Goal: Task Accomplishment & Management: Use online tool/utility

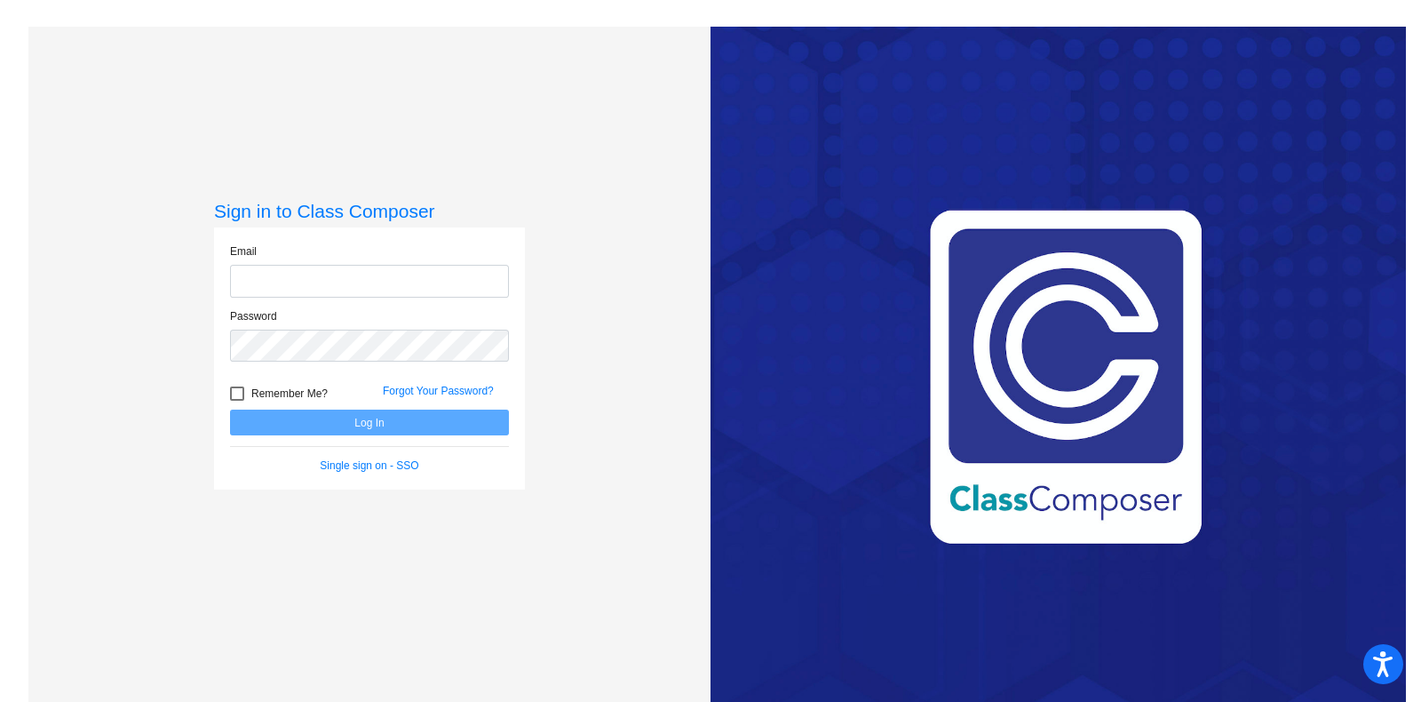
type input "[PERSON_NAME][EMAIL_ADDRESS][DOMAIN_NAME]"
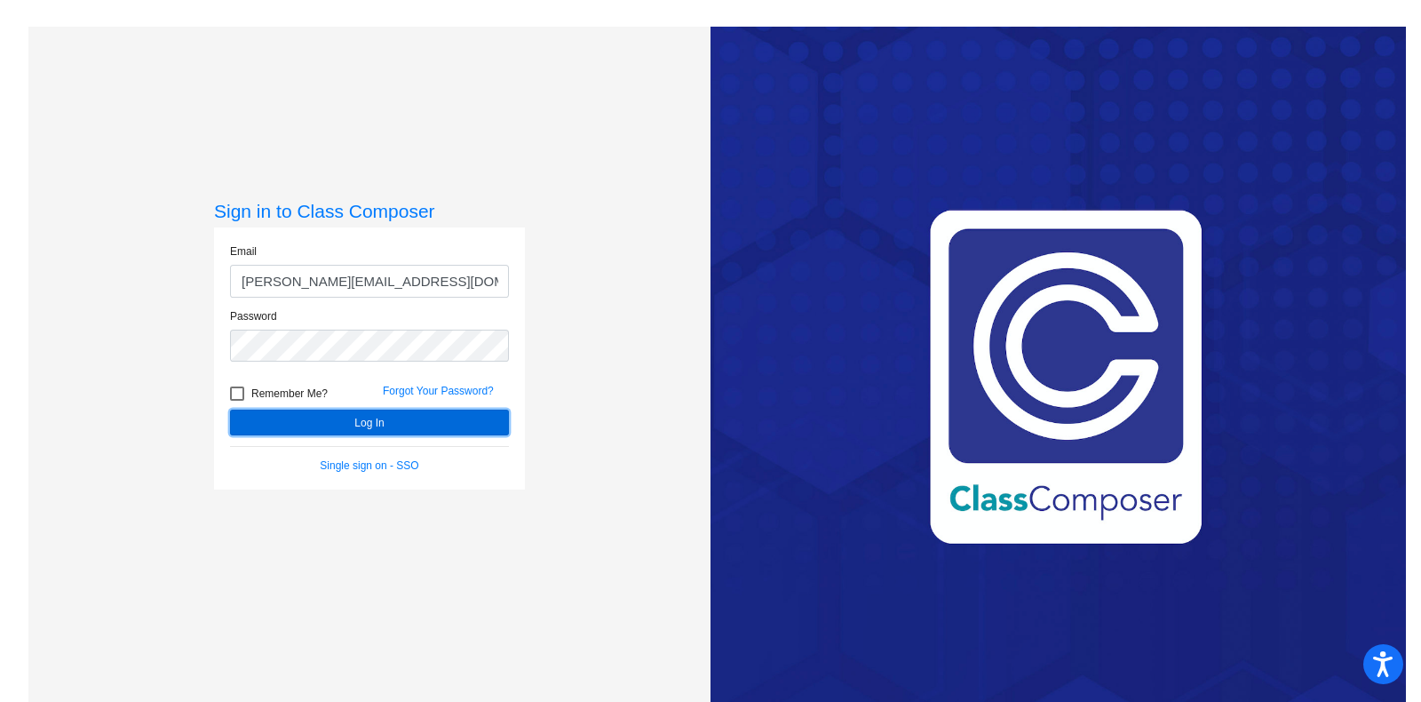
click at [299, 422] on button "Log In" at bounding box center [369, 422] width 279 height 26
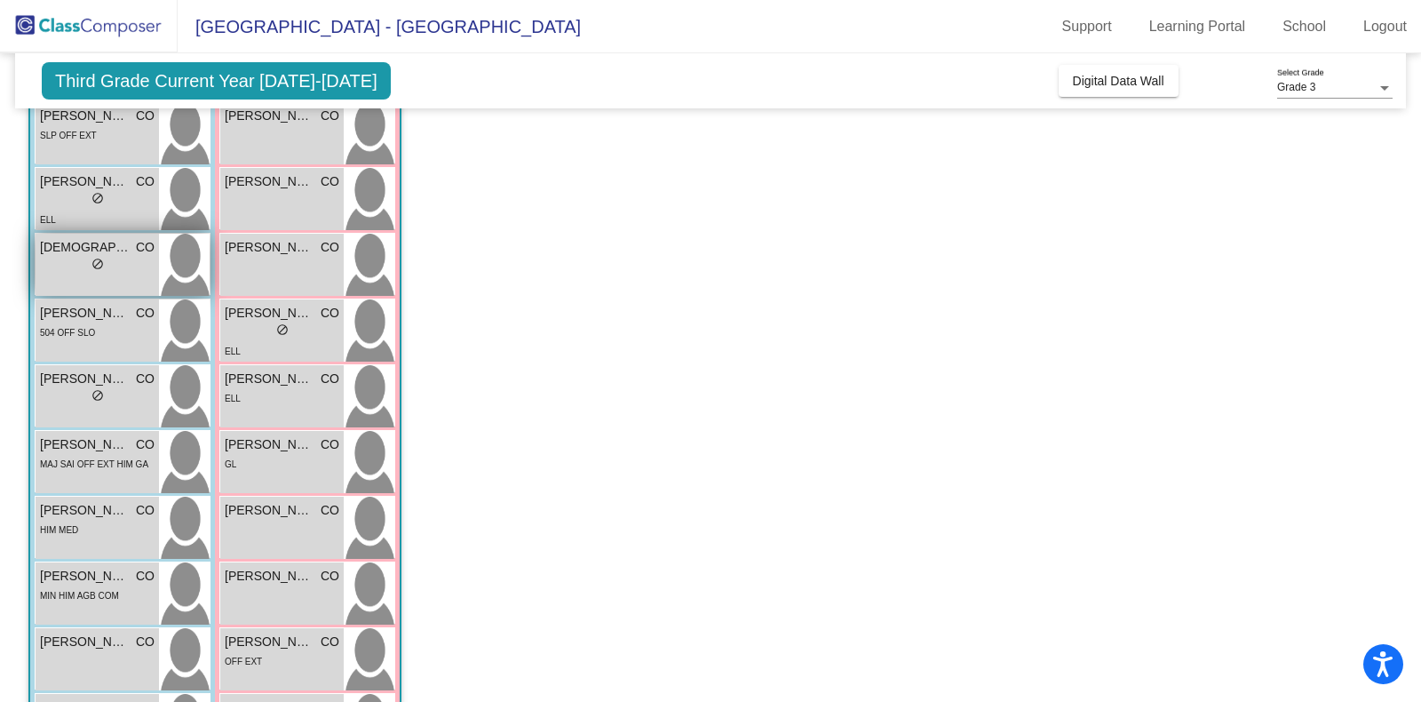
scroll to position [246, 0]
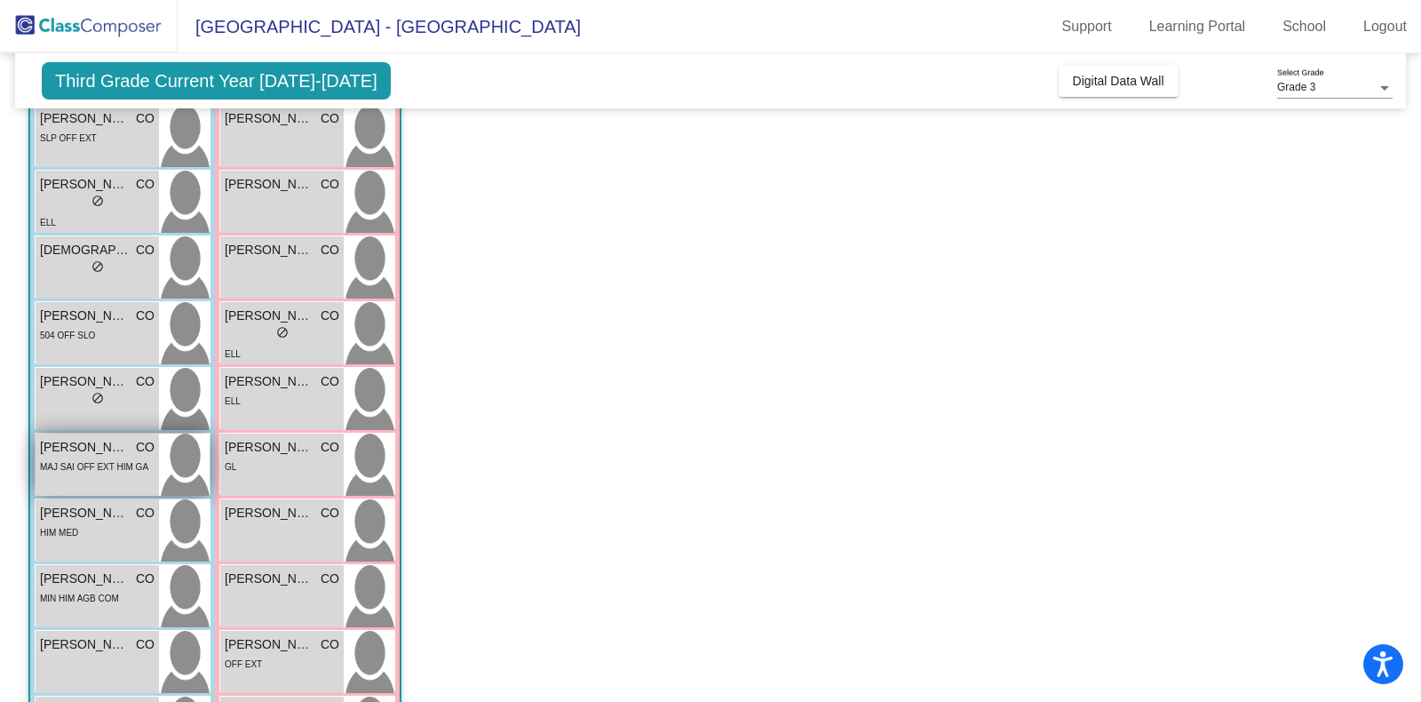
click at [77, 462] on span "MAJ SAI OFF EXT HIM GA" at bounding box center [94, 467] width 108 height 10
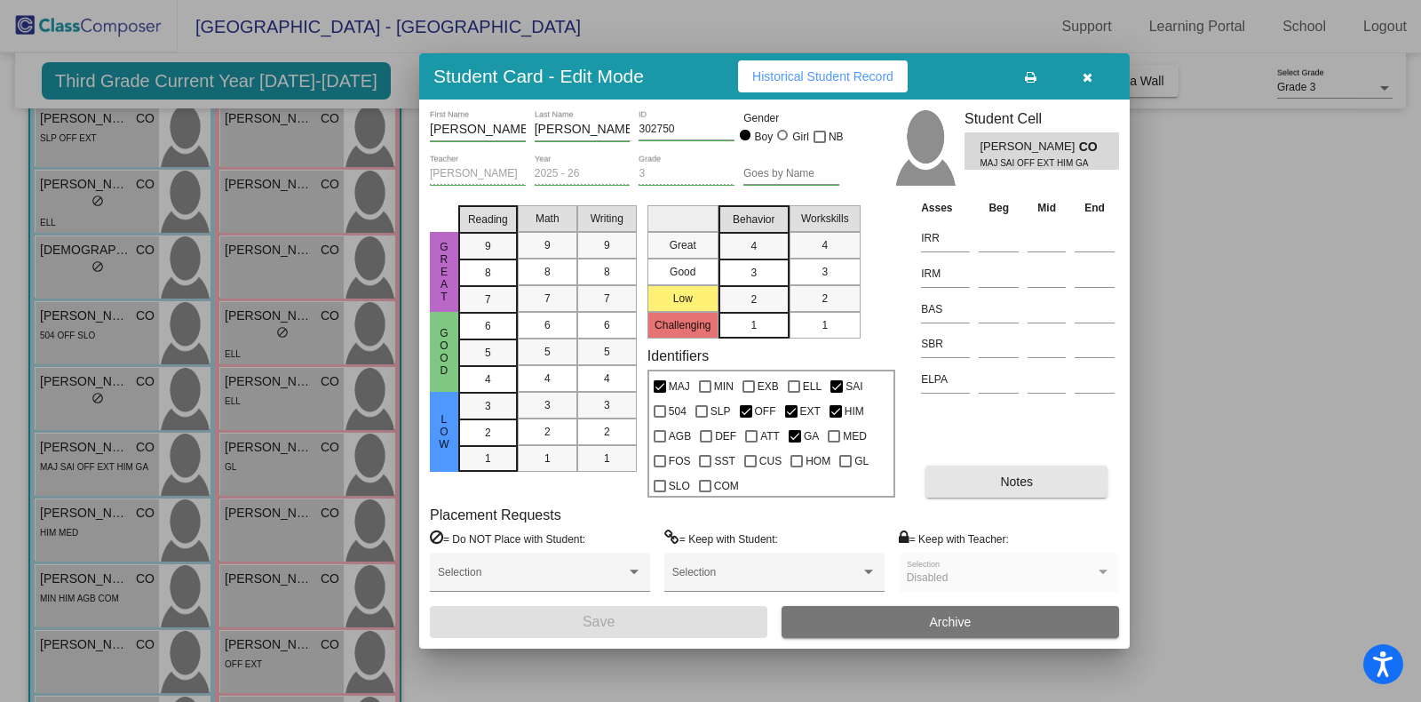
click at [990, 482] on button "Notes" at bounding box center [1016, 481] width 182 height 32
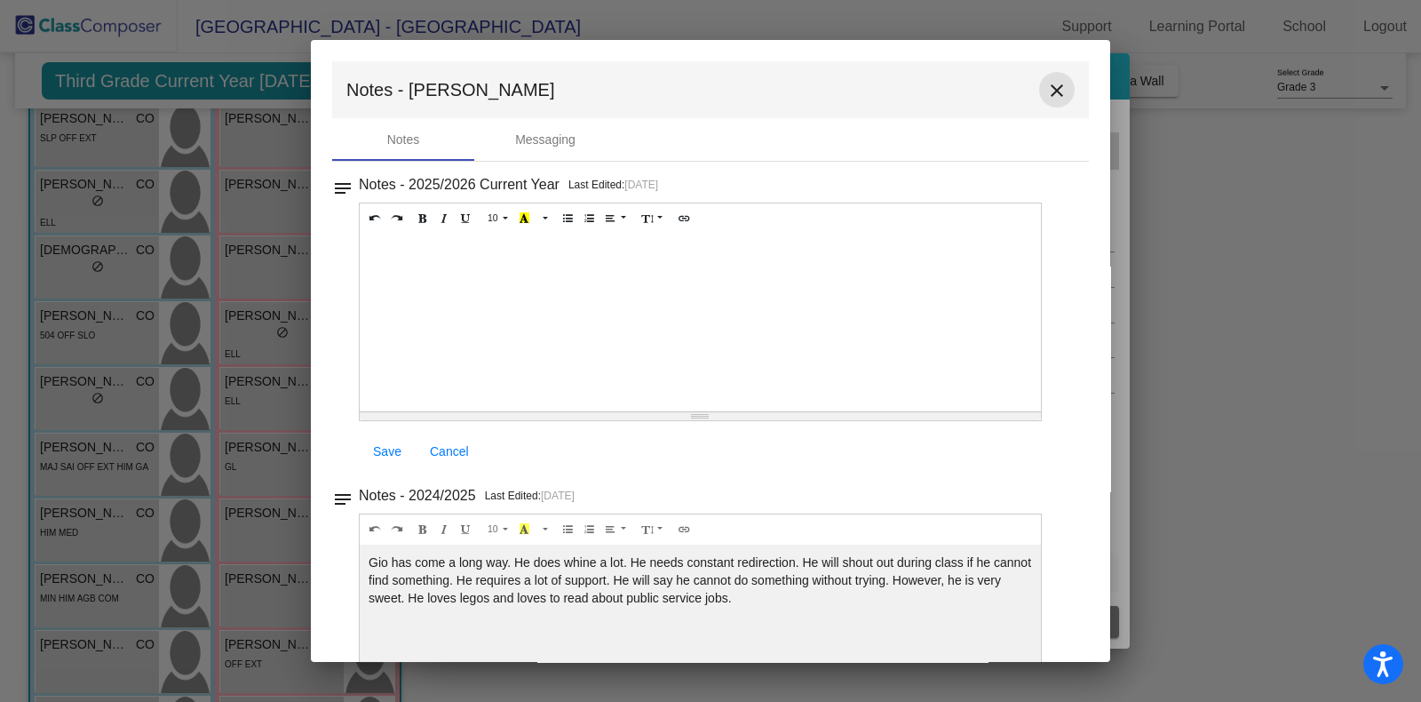
click at [1046, 85] on mat-icon "close" at bounding box center [1056, 90] width 21 height 21
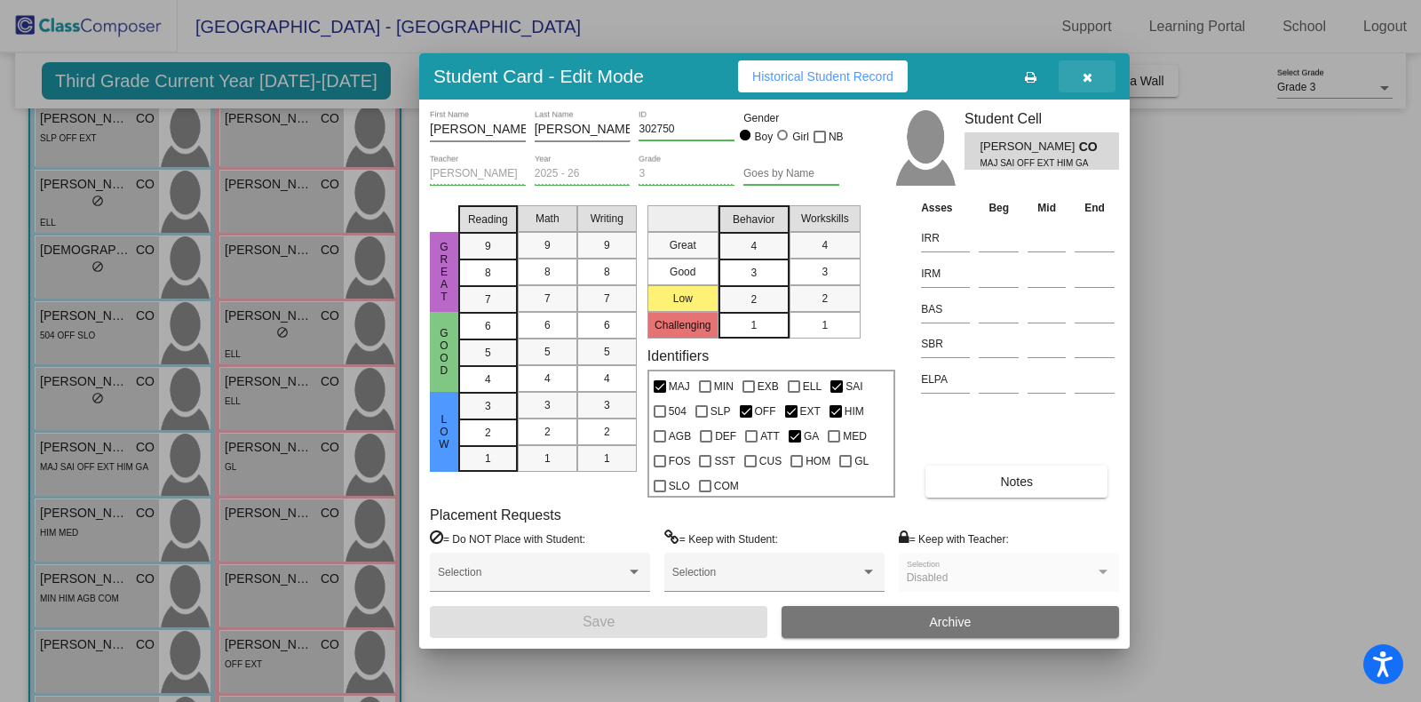
click at [1088, 71] on icon "button" at bounding box center [1087, 77] width 10 height 12
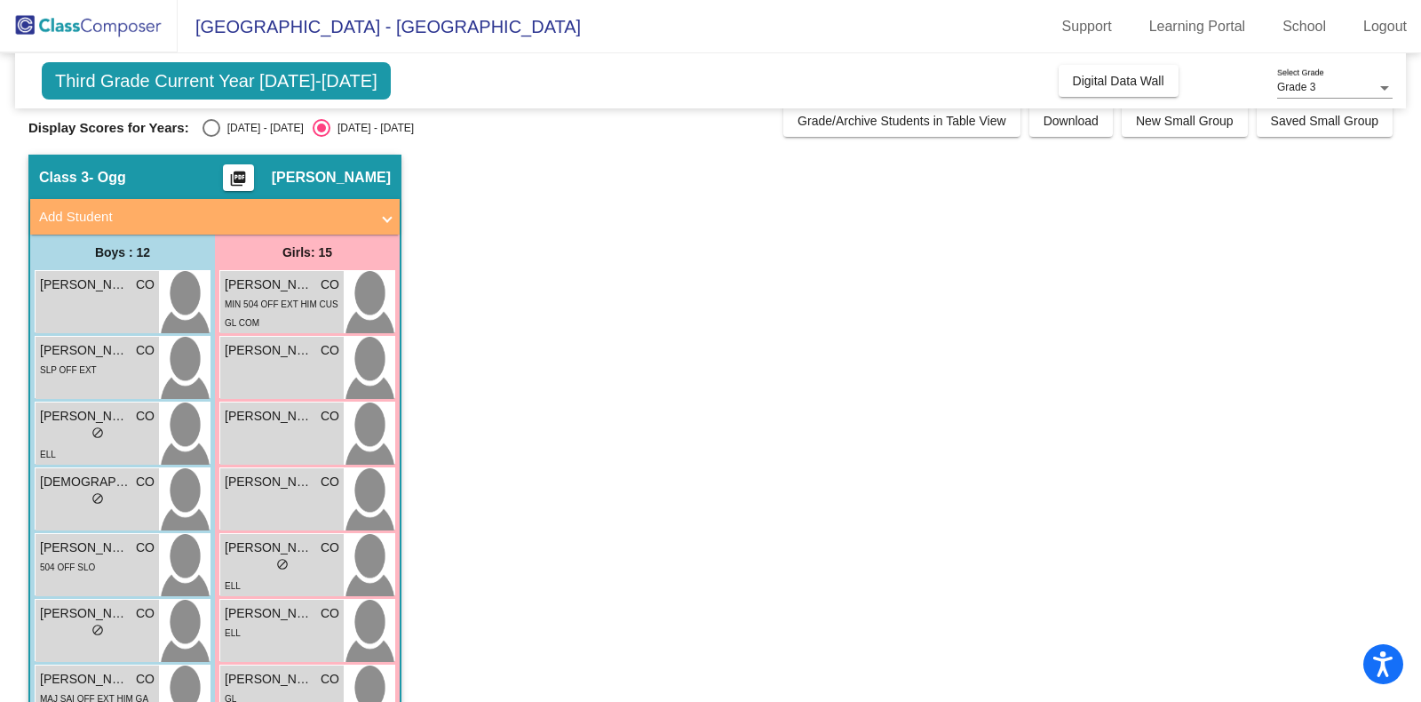
scroll to position [0, 0]
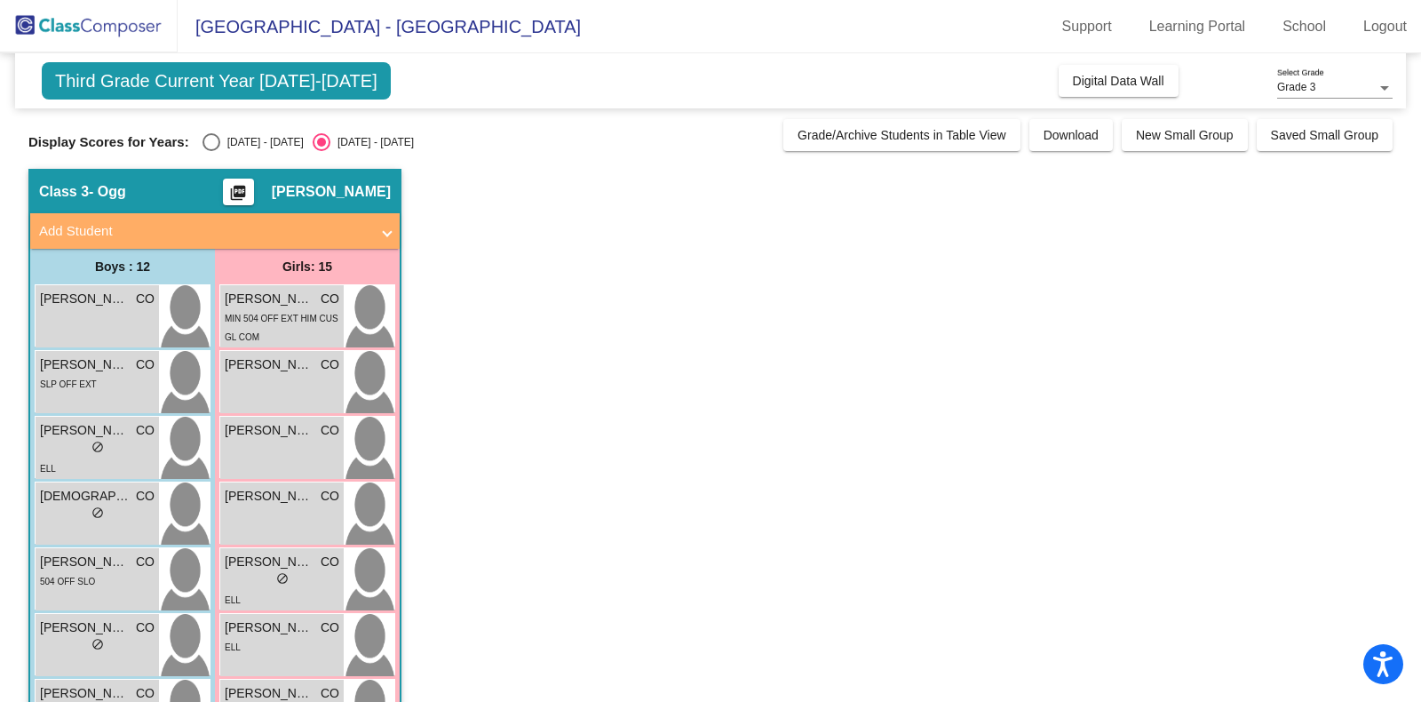
click at [249, 192] on mat-icon "picture_as_pdf" at bounding box center [237, 196] width 21 height 25
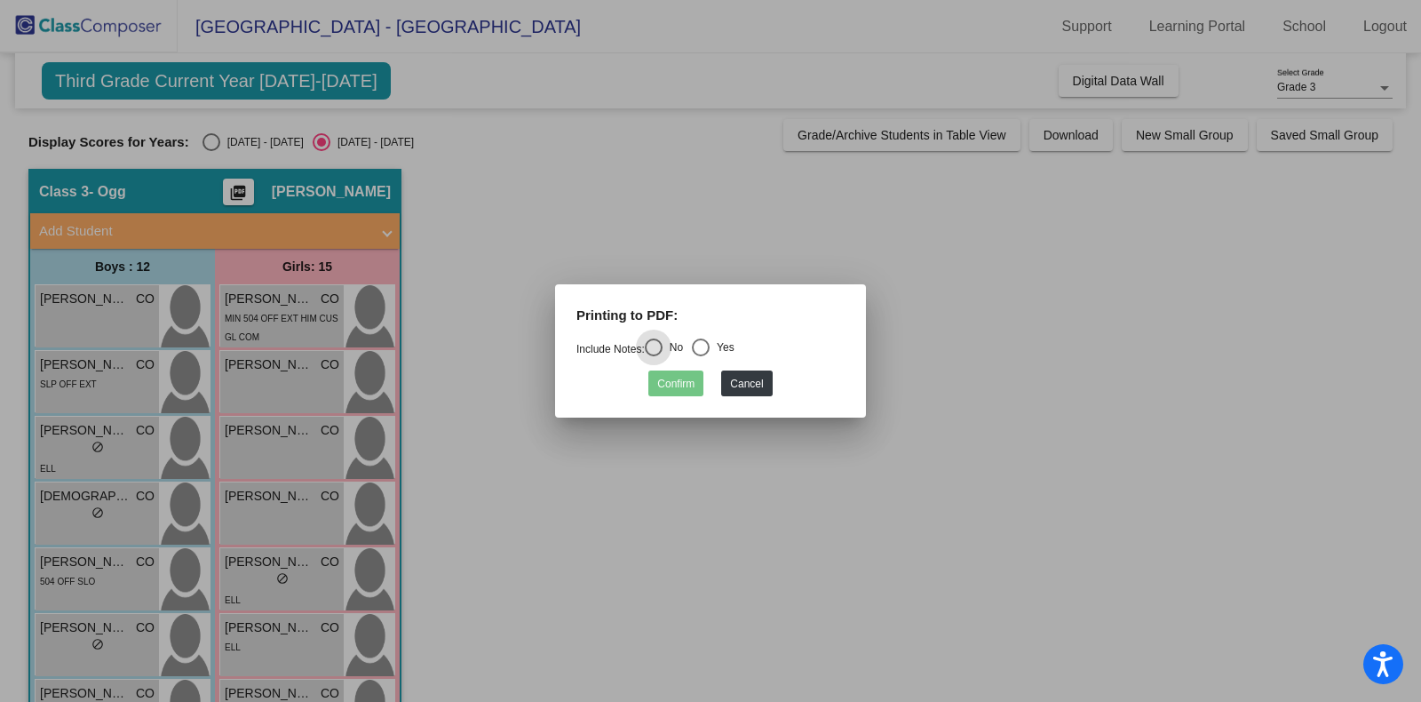
click at [708, 349] on div "Select an option" at bounding box center [701, 347] width 18 height 18
click at [701, 356] on input "Yes" at bounding box center [700, 356] width 1 height 1
radio input "true"
click at [678, 383] on button "Confirm" at bounding box center [675, 383] width 55 height 26
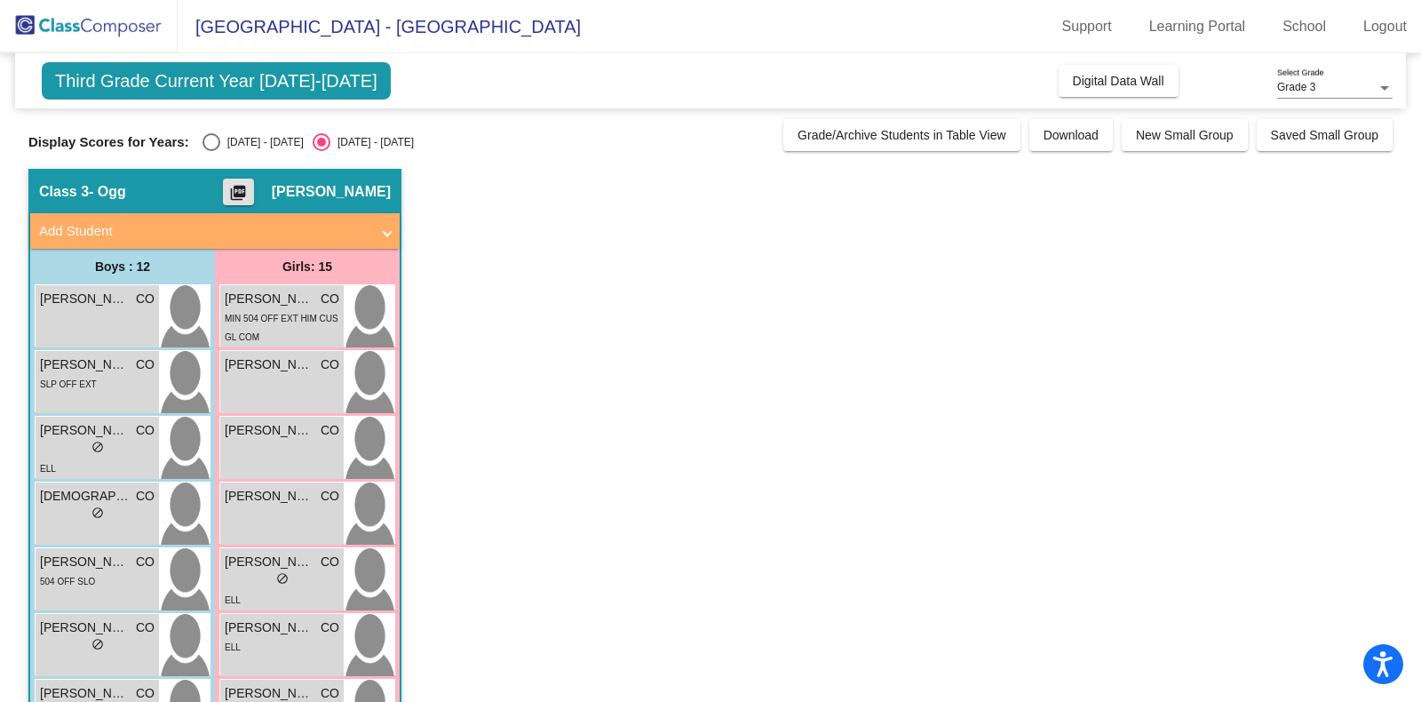
click at [249, 191] on mat-icon "picture_as_pdf" at bounding box center [237, 196] width 21 height 25
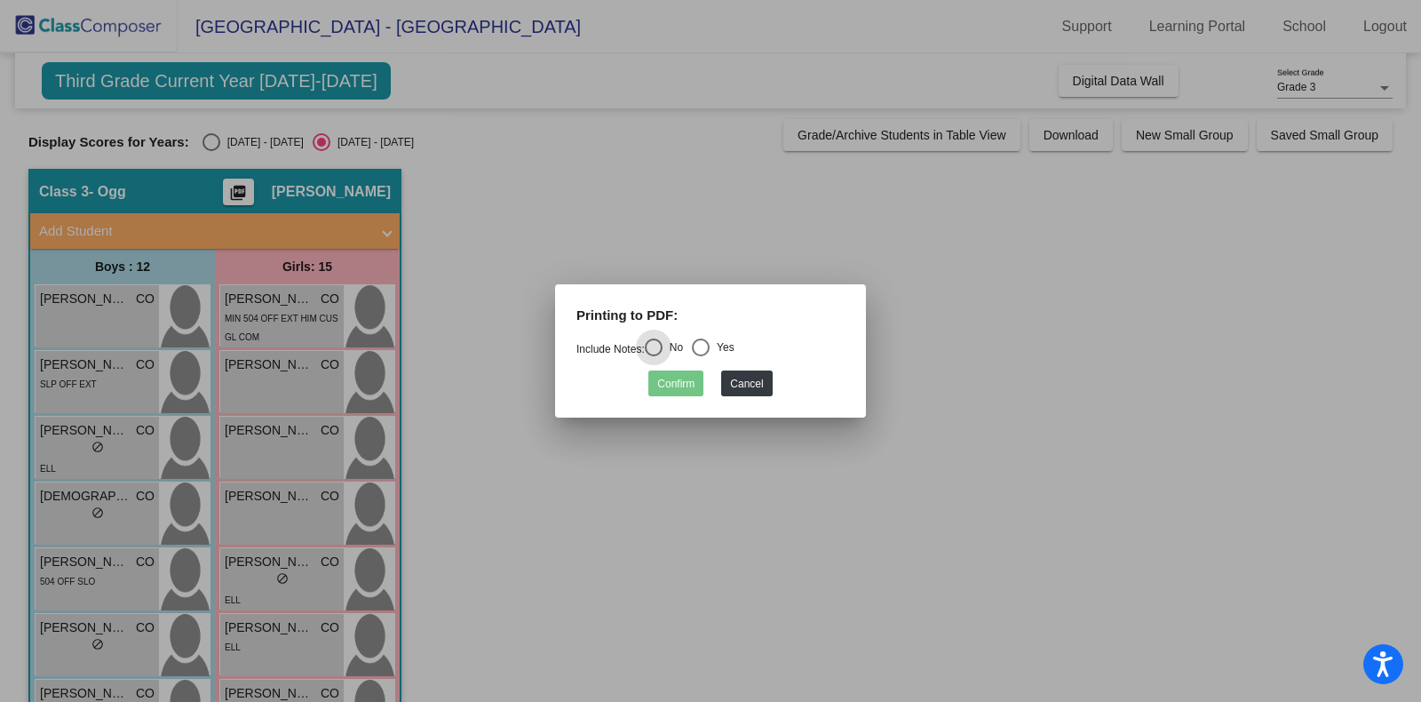
click at [268, 188] on div at bounding box center [710, 351] width 1421 height 702
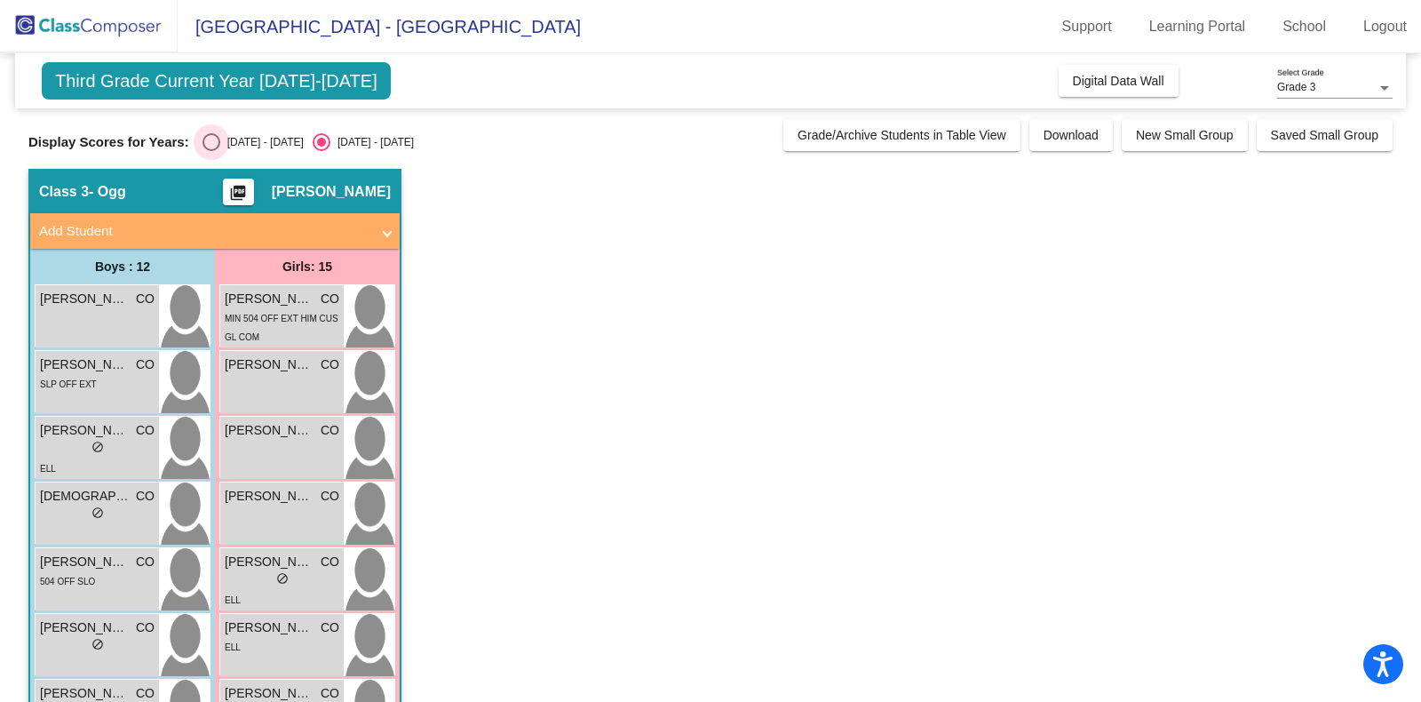
click at [216, 141] on div "Select an option" at bounding box center [211, 142] width 18 height 18
click at [211, 151] on input "[DATE] - [DATE]" at bounding box center [210, 151] width 1 height 1
radio input "true"
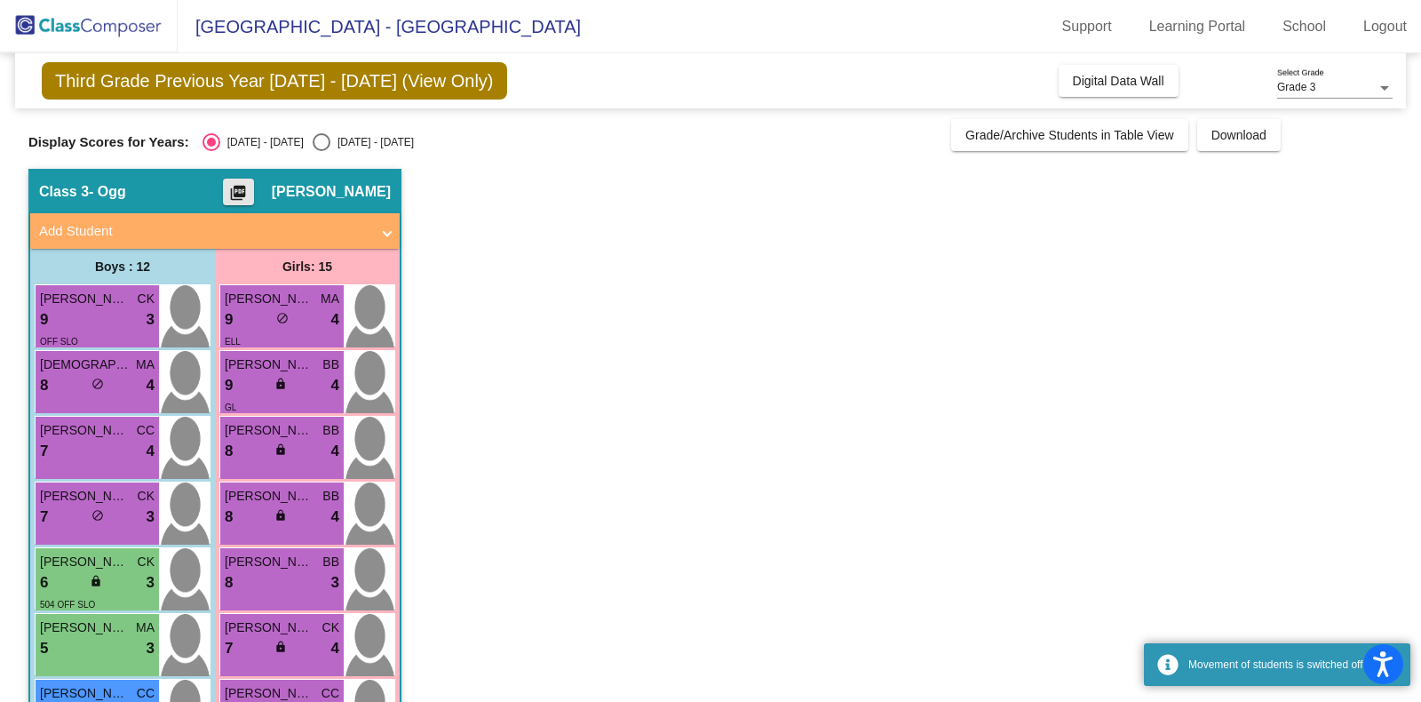
click at [249, 198] on mat-icon "picture_as_pdf" at bounding box center [237, 196] width 21 height 25
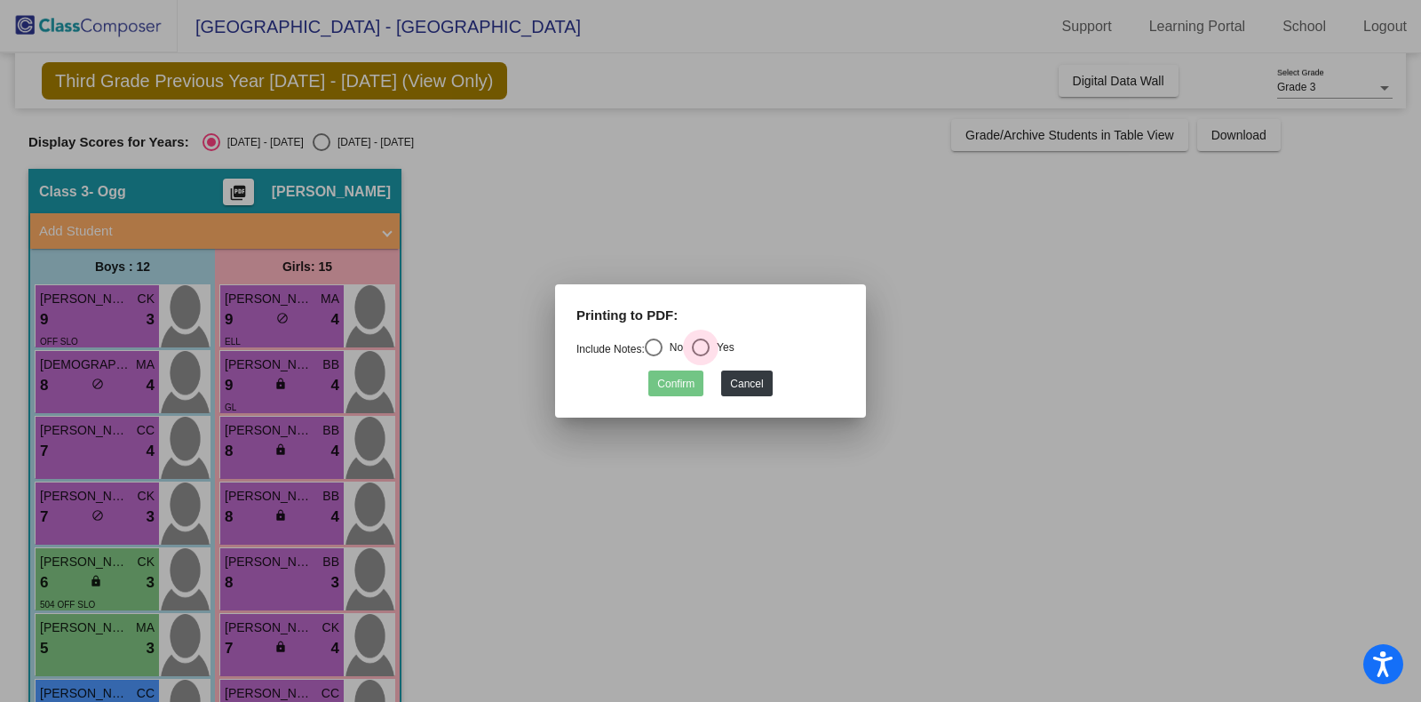
click at [707, 346] on div "Select an option" at bounding box center [701, 347] width 18 height 18
click at [701, 356] on input "Yes" at bounding box center [700, 356] width 1 height 1
radio input "true"
click at [689, 384] on button "Confirm" at bounding box center [675, 383] width 55 height 26
